Goal: Task Accomplishment & Management: Complete application form

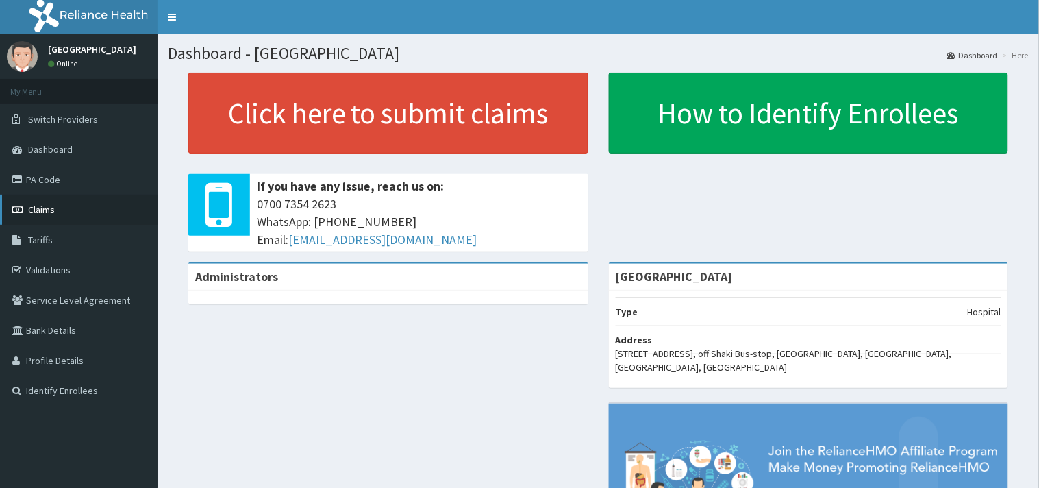
click at [90, 209] on link "Claims" at bounding box center [79, 210] width 158 height 30
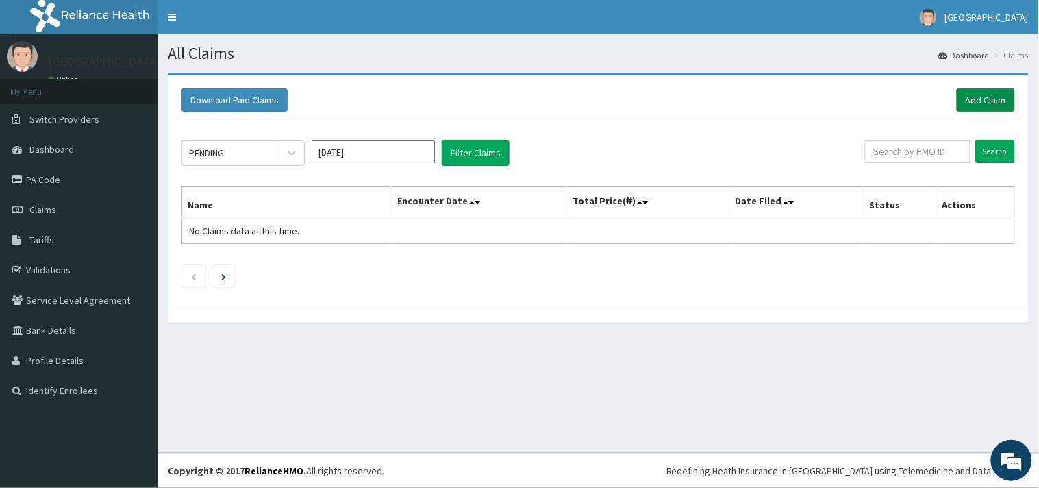
click at [973, 94] on link "Add Claim" at bounding box center [986, 99] width 58 height 23
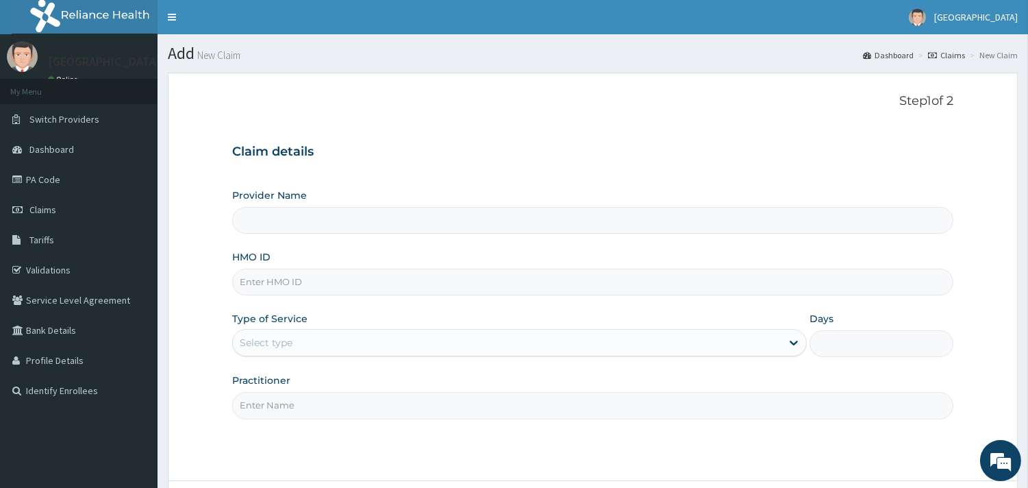
type input "[GEOGRAPHIC_DATA]"
click at [382, 289] on input "HMO ID" at bounding box center [592, 282] width 721 height 27
paste input "JHS/10064/A"
type input "JHS/10064/A"
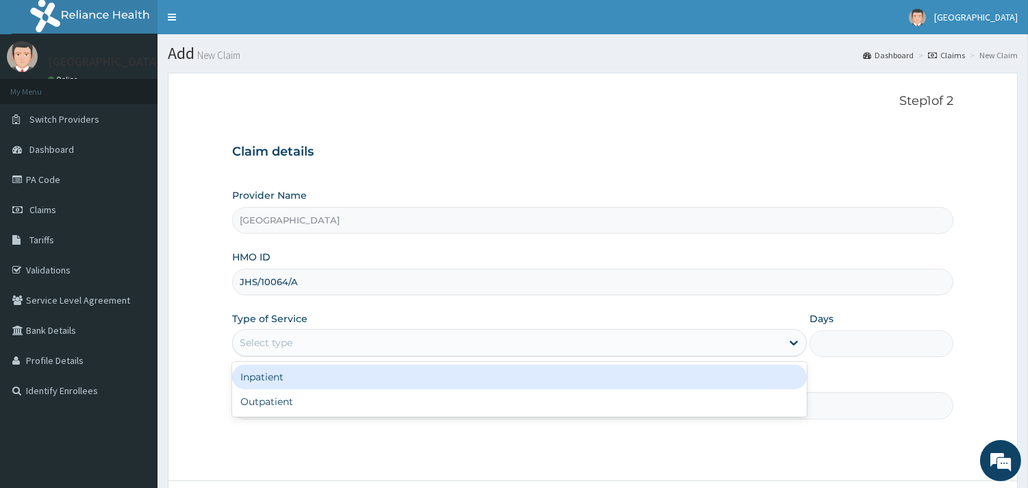
click at [318, 354] on div "Select type" at bounding box center [519, 342] width 575 height 27
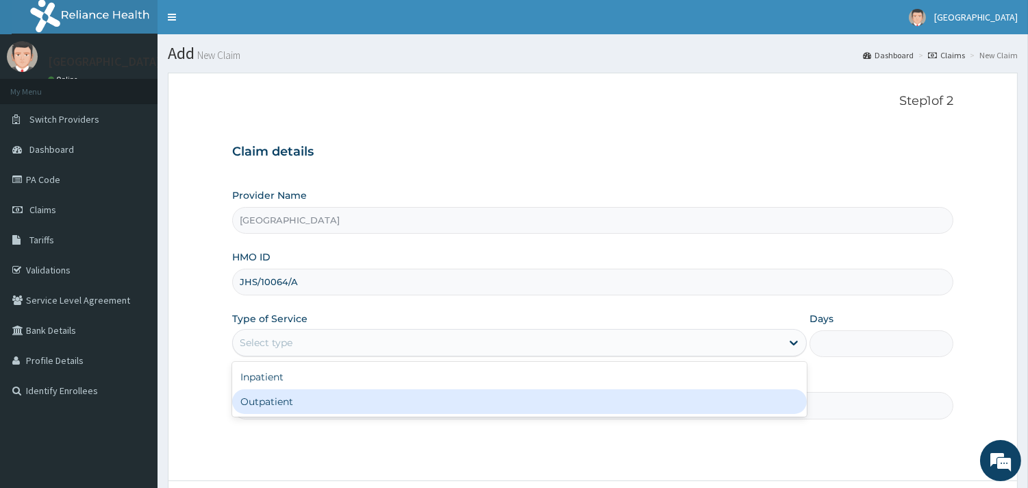
click at [306, 402] on div "Outpatient" at bounding box center [519, 401] width 575 height 25
type input "1"
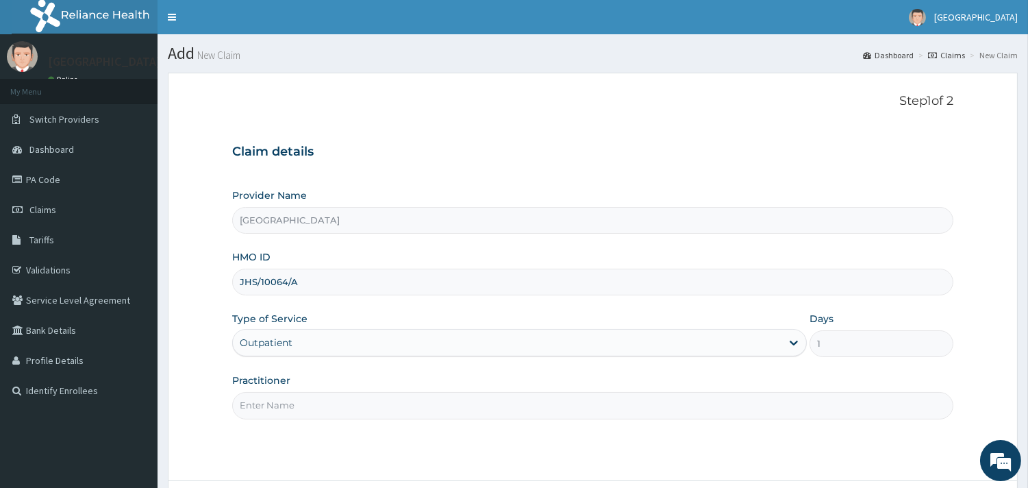
click at [306, 402] on input "Practitioner" at bounding box center [592, 405] width 721 height 27
type input "DR ADENIYI"
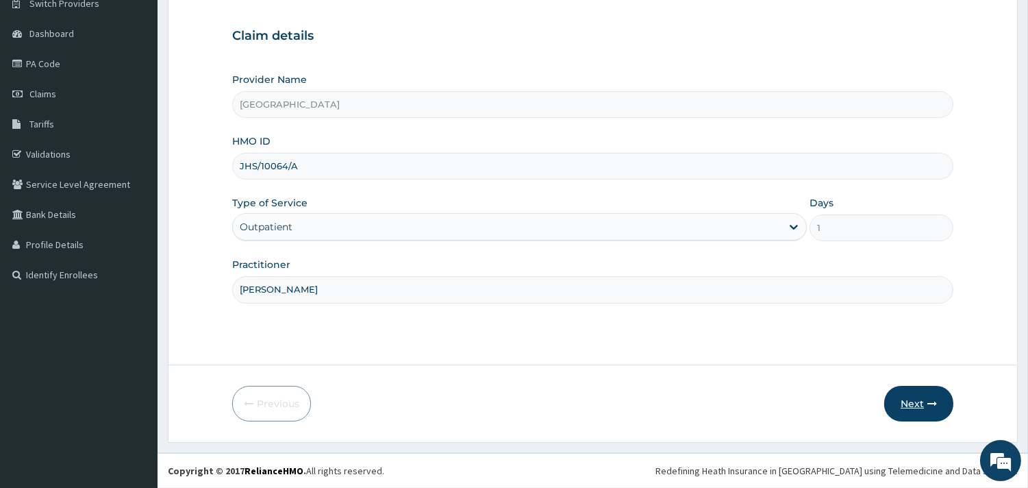
click at [907, 399] on button "Next" at bounding box center [919, 404] width 69 height 36
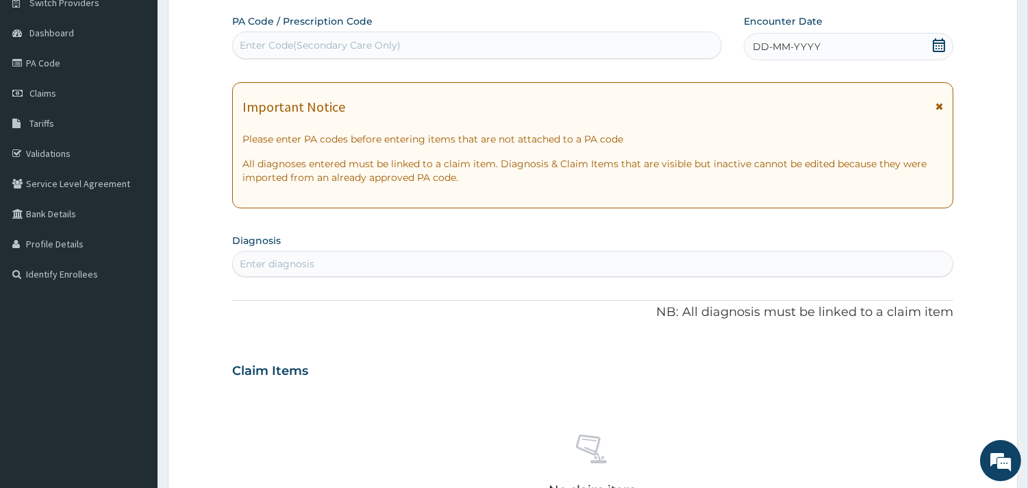
click at [558, 51] on div "Enter Code(Secondary Care Only)" at bounding box center [477, 45] width 489 height 22
paste input "PA/131EE7"
type input "PA/131EE7"
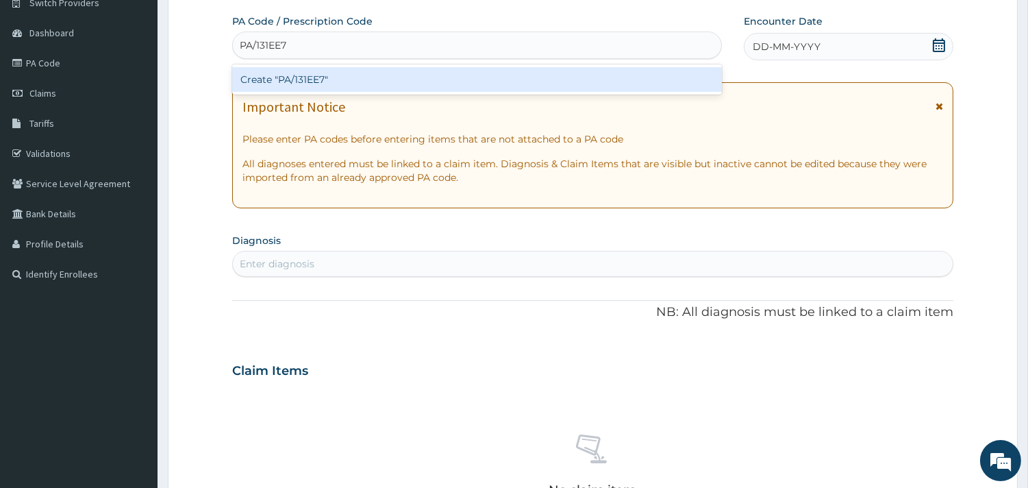
click at [556, 78] on div "Create "PA/131EE7"" at bounding box center [477, 79] width 490 height 25
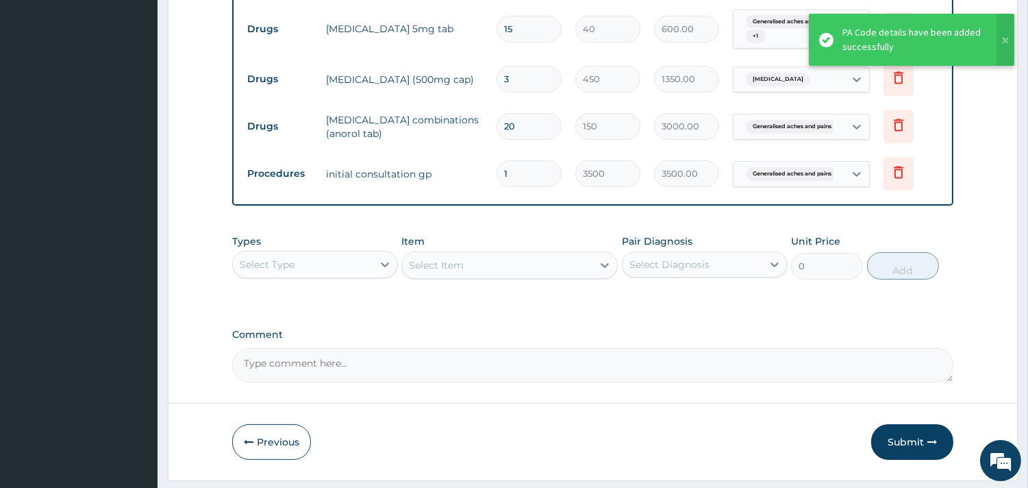
scroll to position [677, 0]
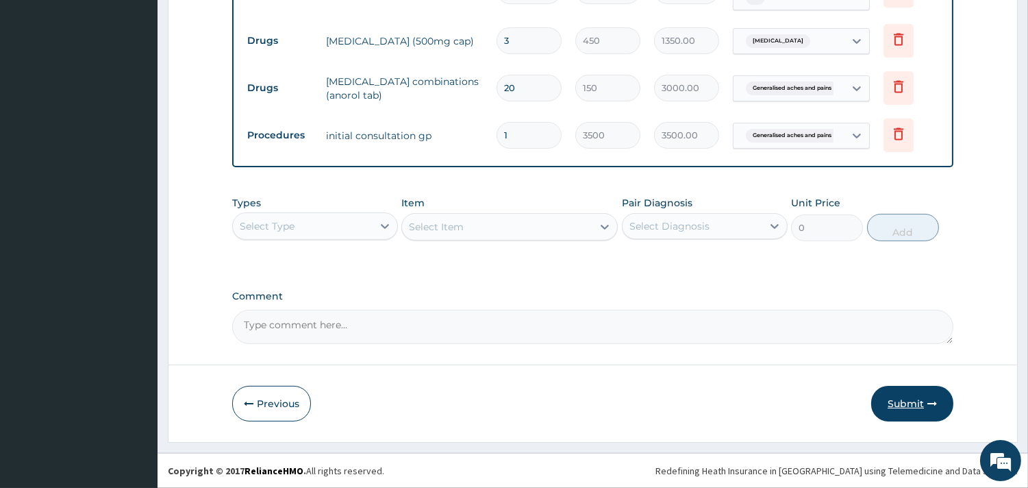
click at [891, 397] on button "Submit" at bounding box center [913, 404] width 82 height 36
